Goal: Find contact information: Find contact information

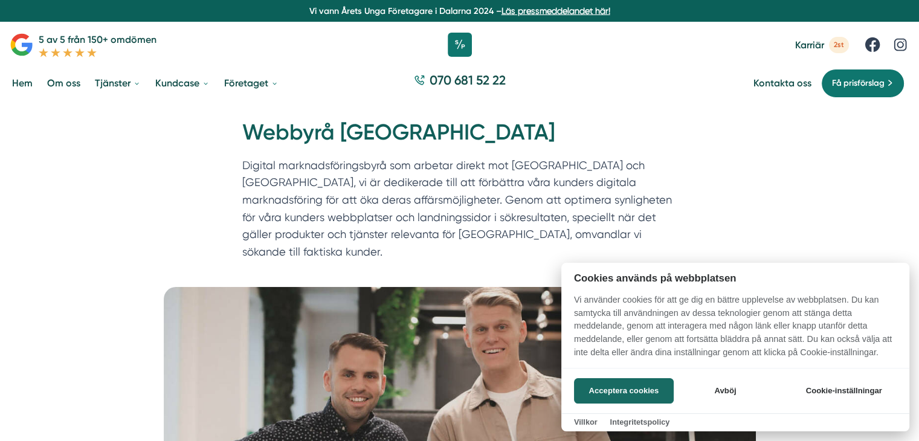
scroll to position [123, 0]
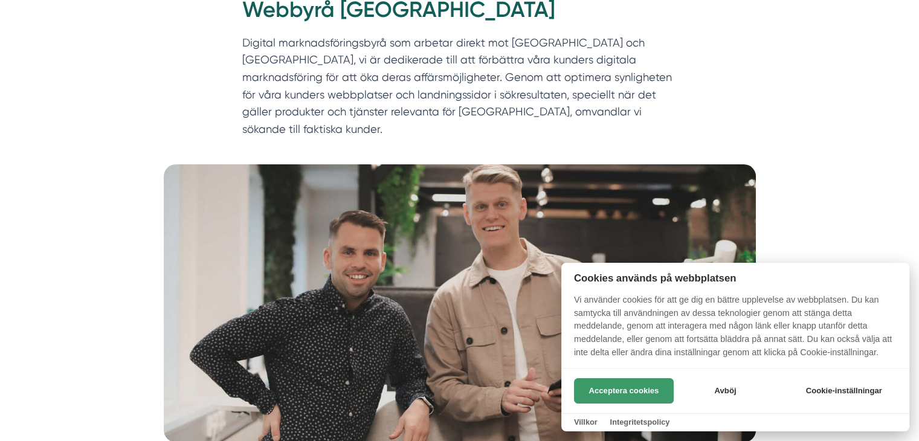
click at [631, 396] on button "Acceptera cookies" at bounding box center [624, 390] width 100 height 25
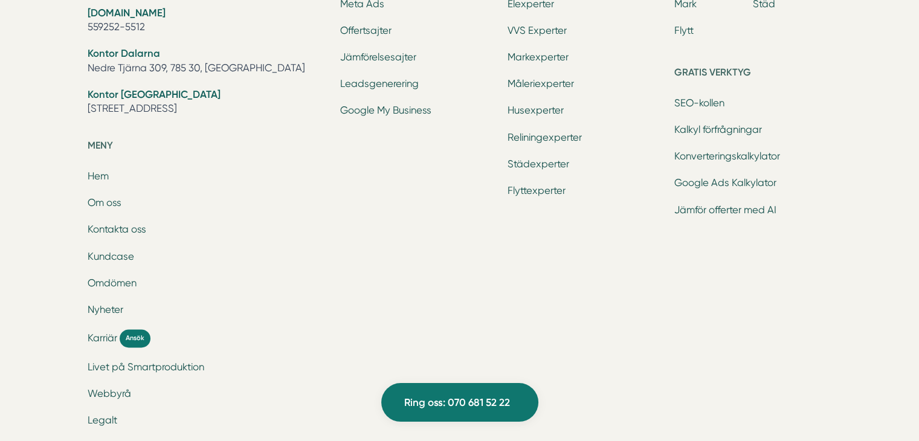
scroll to position [6055, 0]
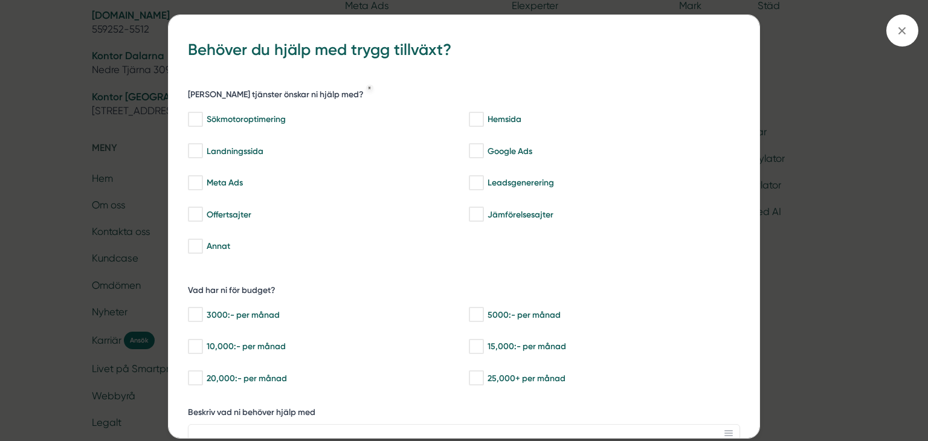
click at [120, 189] on div "bbc9b822-b2c6-488a-ab3e-9a2d59e49c7c Behöver du hjälp med trygg tillväxt? [PERS…" at bounding box center [464, 220] width 928 height 441
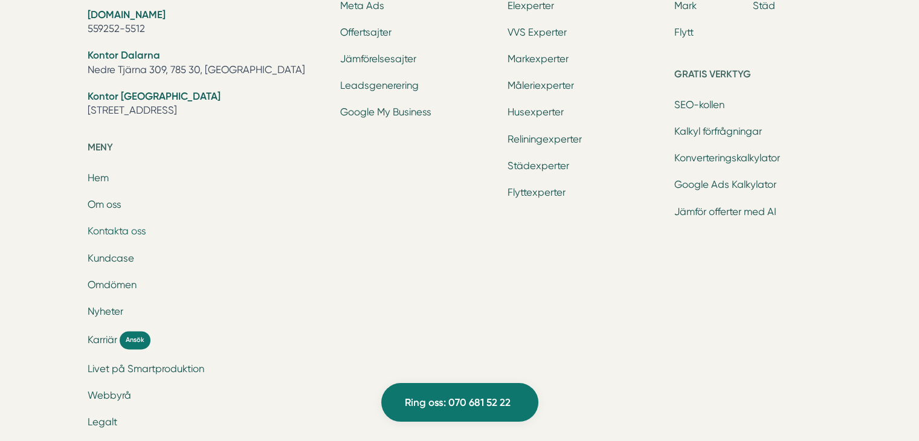
click at [111, 225] on link "Kontakta oss" at bounding box center [117, 230] width 59 height 11
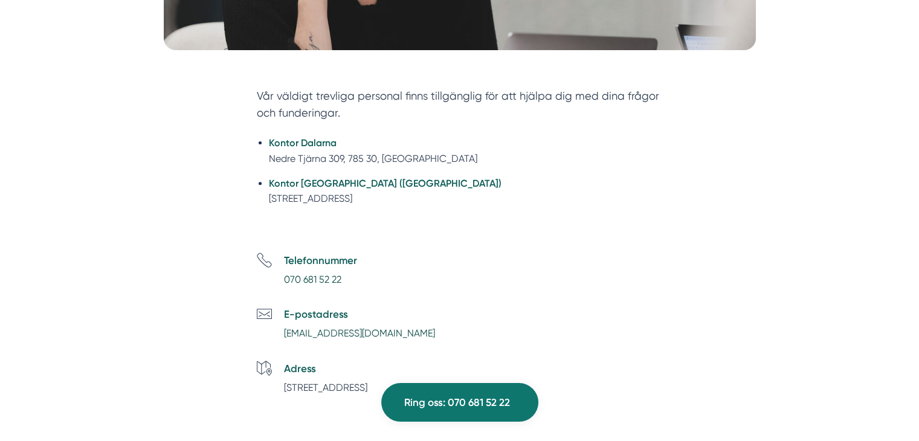
scroll to position [405, 0]
